Goal: Task Accomplishment & Management: Use online tool/utility

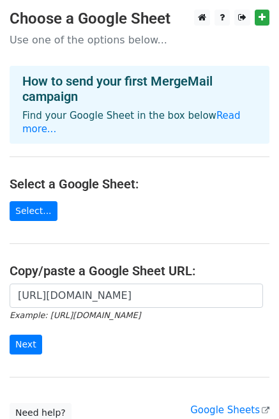
scroll to position [0, 276]
type input "[URL][DOMAIN_NAME]"
click at [21, 337] on input "Next" at bounding box center [26, 345] width 33 height 20
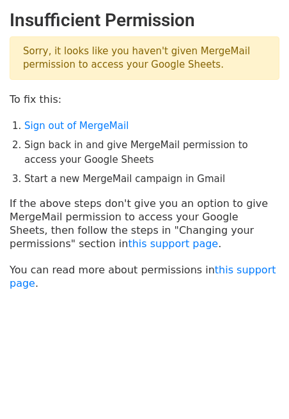
click at [179, 306] on body "Insufficient Permission Sorry, it looks like you haven't given MergeMail permis…" at bounding box center [144, 182] width 289 height 344
click at [181, 306] on body "Insufficient Permission Sorry, it looks like you haven't given MergeMail permis…" at bounding box center [144, 182] width 289 height 344
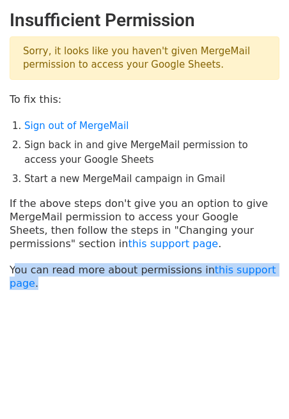
click at [181, 306] on body "Insufficient Permission Sorry, it looks like you haven't given MergeMail permis…" at bounding box center [144, 182] width 289 height 344
click at [159, 305] on body "Insufficient Permission Sorry, it looks like you haven't given MergeMail permis…" at bounding box center [144, 182] width 289 height 344
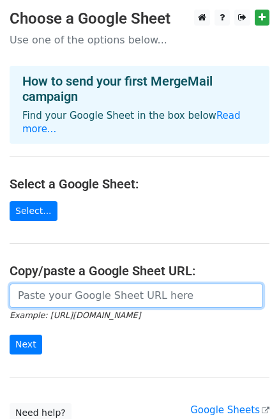
click at [83, 283] on input "url" at bounding box center [136, 295] width 253 height 24
type input "[URL][DOMAIN_NAME]"
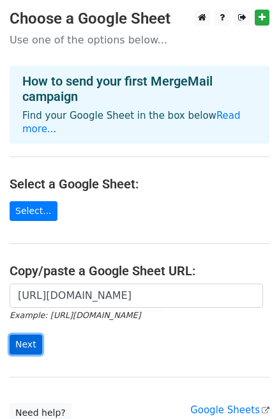
click at [25, 335] on input "Next" at bounding box center [26, 345] width 33 height 20
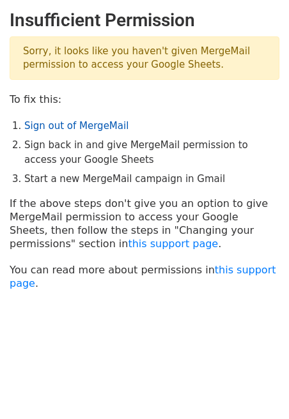
click at [76, 127] on link "Sign out of MergeMail" at bounding box center [76, 125] width 104 height 11
click at [54, 125] on link "Sign out of MergeMail" at bounding box center [76, 125] width 104 height 11
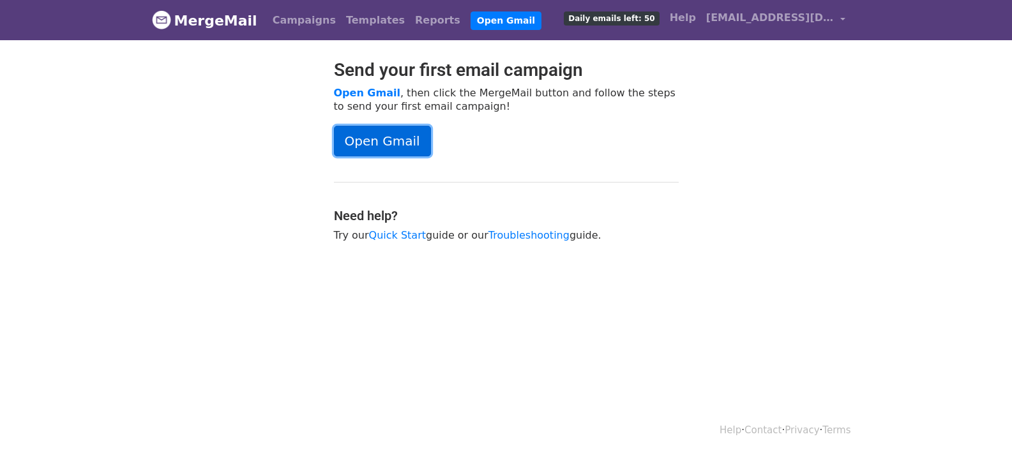
click at [402, 142] on link "Open Gmail" at bounding box center [382, 141] width 97 height 31
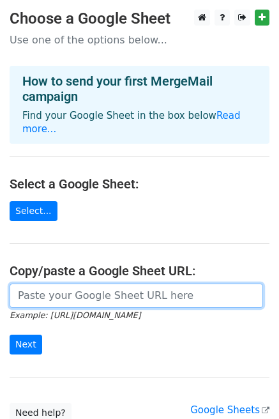
click at [124, 289] on input "url" at bounding box center [136, 295] width 253 height 24
paste input "[URL][DOMAIN_NAME]"
type input "[URL][DOMAIN_NAME]"
click at [10, 335] on input "Next" at bounding box center [26, 345] width 33 height 20
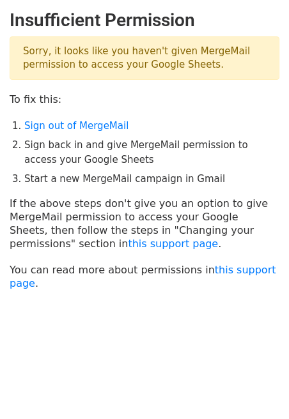
click at [105, 51] on p "Sorry, it looks like you haven't given MergeMail permission to access your Goog…" at bounding box center [144, 57] width 269 height 43
click at [43, 129] on link "Sign out of MergeMail" at bounding box center [76, 125] width 104 height 11
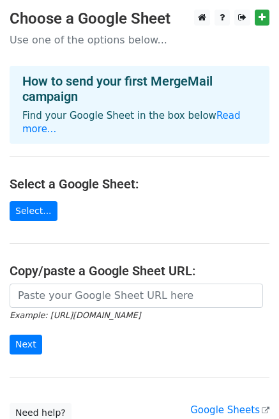
click at [135, 283] on input "url" at bounding box center [136, 295] width 253 height 24
type input "[URL][DOMAIN_NAME]"
click at [10, 335] on input "Next" at bounding box center [26, 345] width 33 height 20
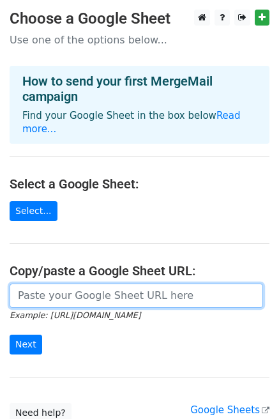
click at [121, 283] on input "url" at bounding box center [136, 295] width 253 height 24
paste input "https://docs.google.com/spreadsheets/d/1pVB1EL9Q6XjBtqlxozNxwngR44dl24Qbucir0vD…"
type input "https://docs.google.com/spreadsheets/d/1pVB1EL9Q6XjBtqlxozNxwngR44dl24Qbucir0vD…"
click at [10, 335] on input "Next" at bounding box center [26, 345] width 33 height 20
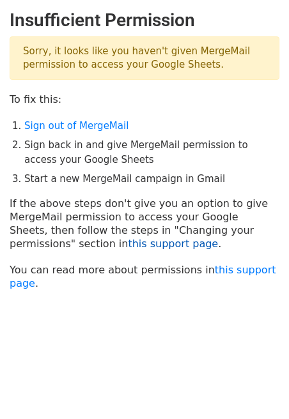
click at [128, 245] on link "this support page" at bounding box center [173, 243] width 90 height 12
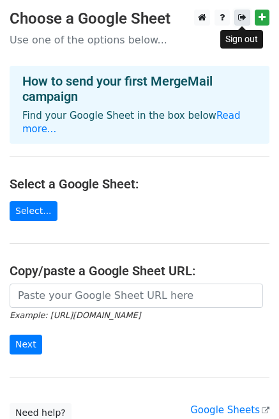
click at [244, 17] on icon at bounding box center [242, 17] width 8 height 9
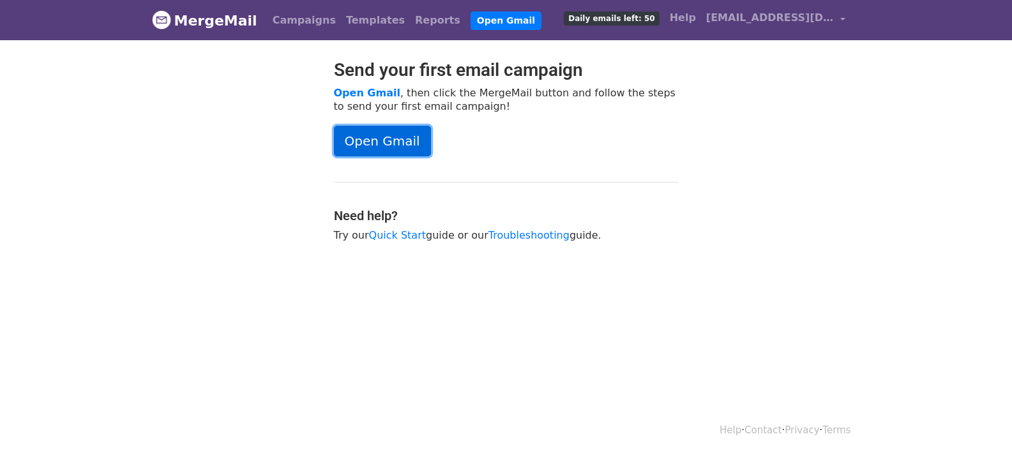
click at [393, 143] on link "Open Gmail" at bounding box center [382, 141] width 97 height 31
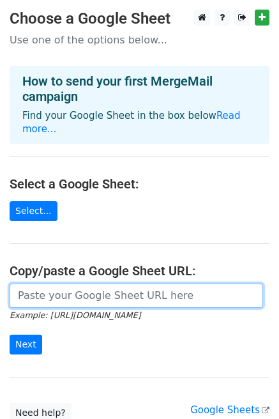
click at [190, 289] on input "url" at bounding box center [136, 295] width 253 height 24
paste input "[URL][DOMAIN_NAME]"
type input "[URL][DOMAIN_NAME]"
click at [10, 335] on input "Next" at bounding box center [26, 345] width 33 height 20
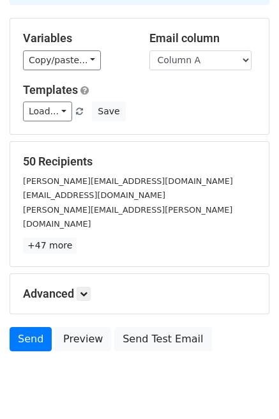
scroll to position [103, 0]
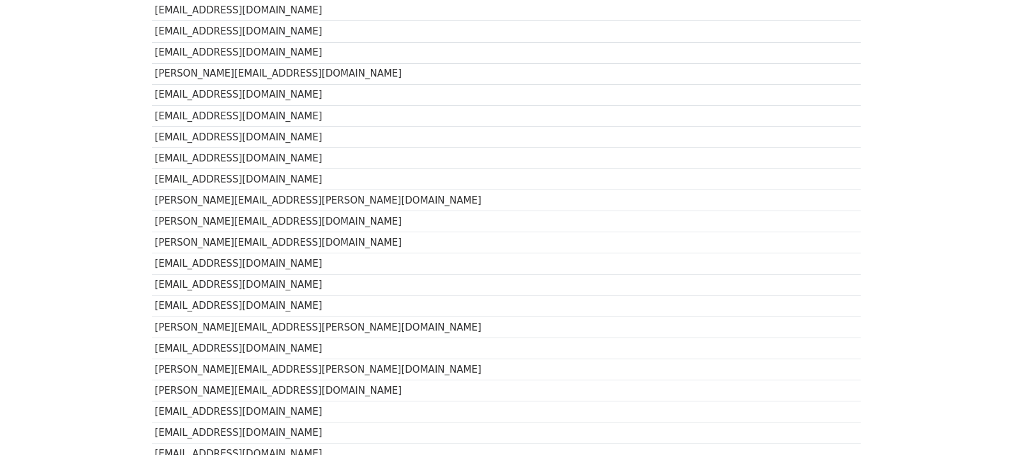
scroll to position [929, 0]
